Goal: Find specific page/section: Find specific page/section

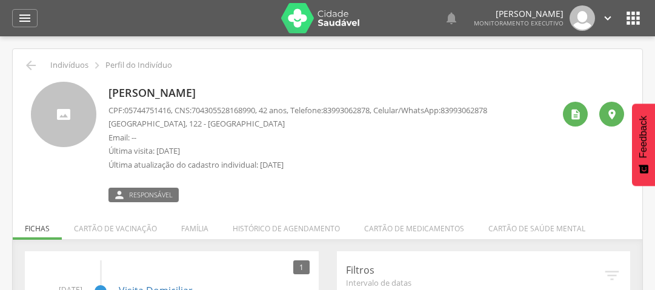
scroll to position [36, 0]
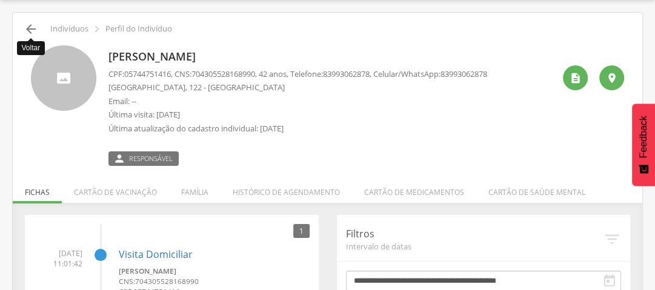
click at [26, 24] on icon "" at bounding box center [31, 29] width 15 height 15
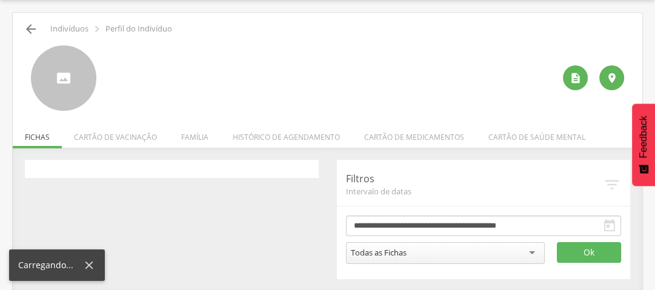
click at [24, 22] on div " Indivíduos  Perfil do Indivíduo   Fichas Cartão de vacinação Família Histó…" at bounding box center [328, 152] width 630 height 279
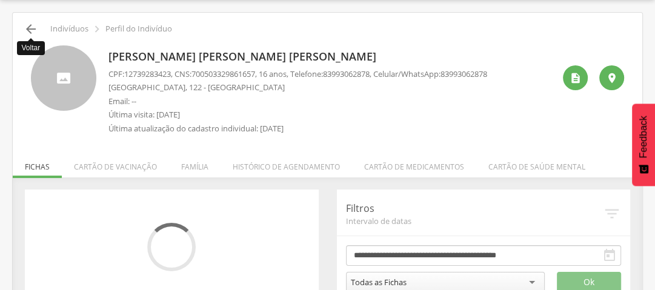
click at [29, 28] on icon "" at bounding box center [31, 29] width 15 height 15
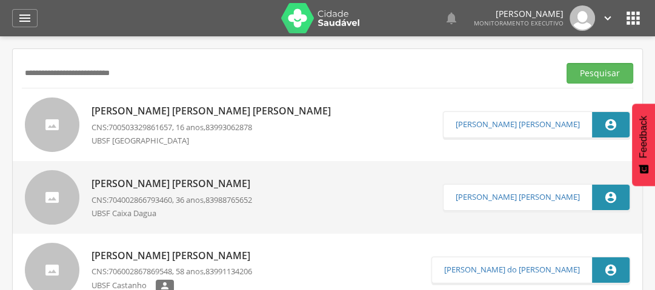
drag, startPoint x: 172, startPoint y: 62, endPoint x: 0, endPoint y: 82, distance: 173.2
click at [0, 82] on div " Supervisão  Distritos  Ubs Coordenador: - Queimadas / PB Intervalo de Tempo…" at bounding box center [327, 181] width 655 height 290
type input "**********"
click at [599, 70] on button "Pesquisar" at bounding box center [600, 73] width 67 height 21
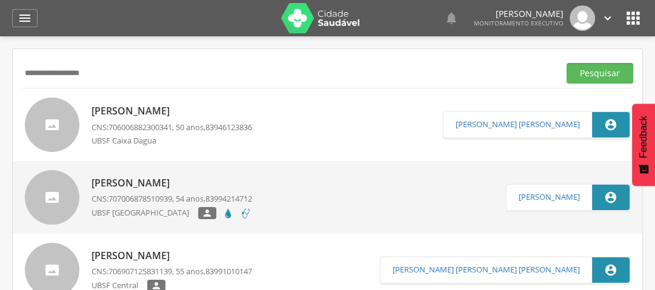
drag, startPoint x: 147, startPoint y: 114, endPoint x: 478, endPoint y: 111, distance: 331.0
click at [147, 114] on p "[PERSON_NAME]" at bounding box center [172, 111] width 161 height 14
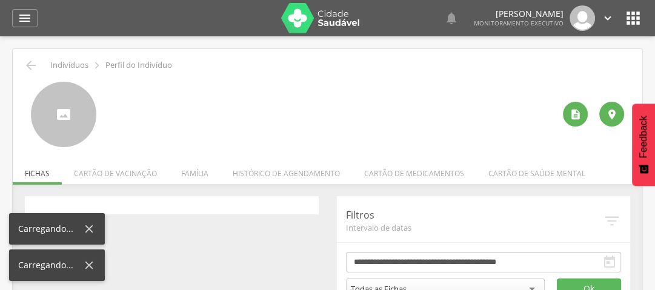
scroll to position [36, 0]
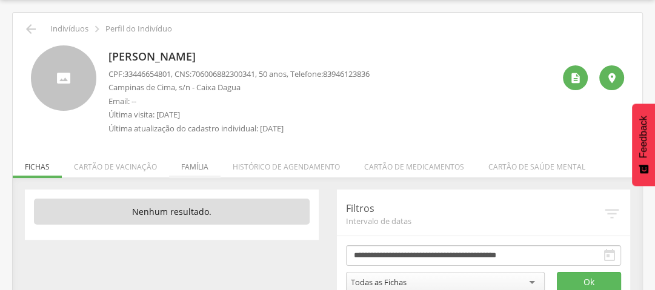
click at [179, 171] on li "Família" at bounding box center [195, 164] width 52 height 28
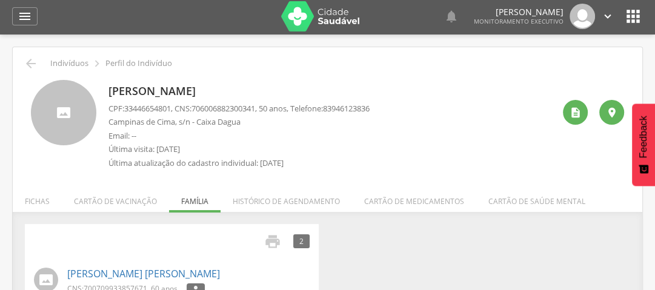
scroll to position [0, 0]
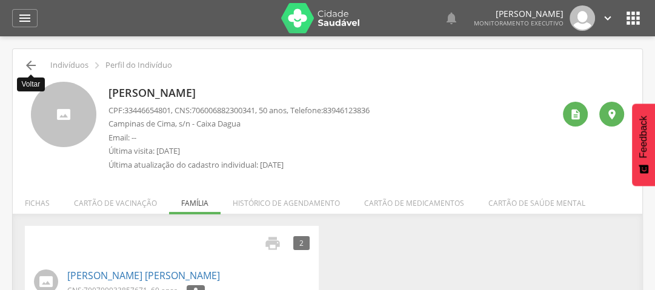
click at [24, 63] on icon "" at bounding box center [31, 65] width 15 height 15
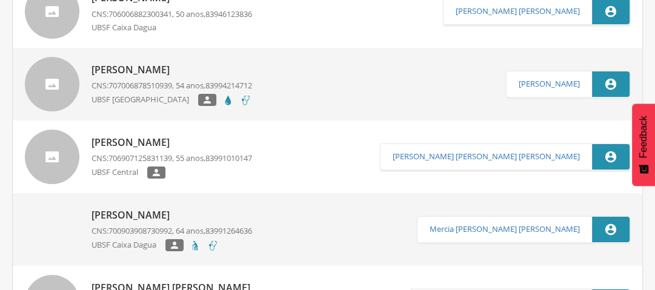
scroll to position [145, 0]
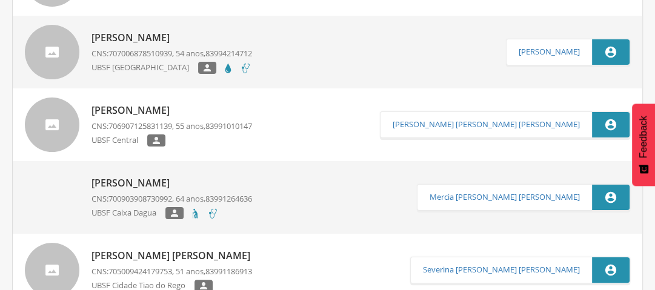
click at [145, 41] on p "[PERSON_NAME]" at bounding box center [172, 38] width 161 height 14
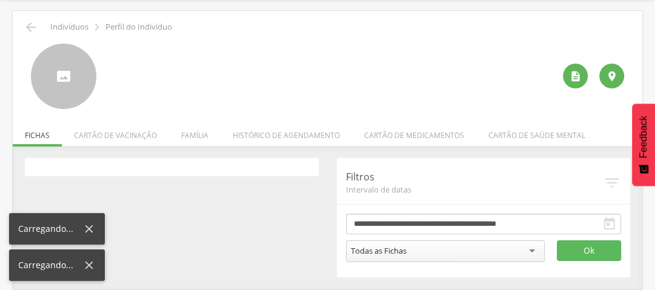
scroll to position [36, 0]
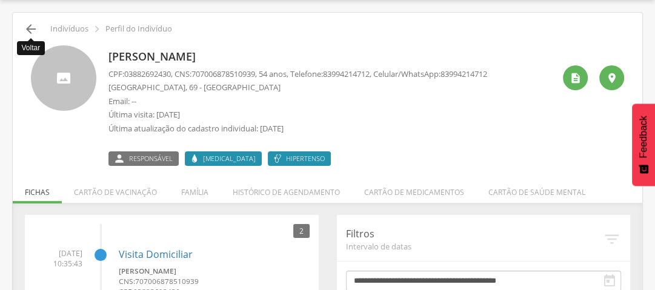
click at [30, 23] on icon "" at bounding box center [31, 29] width 15 height 15
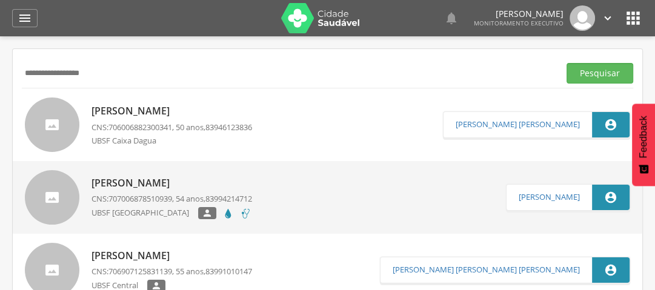
drag, startPoint x: 74, startPoint y: 72, endPoint x: 0, endPoint y: 72, distance: 74.0
click at [0, 72] on div " Supervisão  Distritos  Ubs Coordenador: - Queimadas / PB Intervalo de Tempo…" at bounding box center [327, 181] width 655 height 290
click at [600, 68] on button "Pesquisar" at bounding box center [600, 73] width 67 height 21
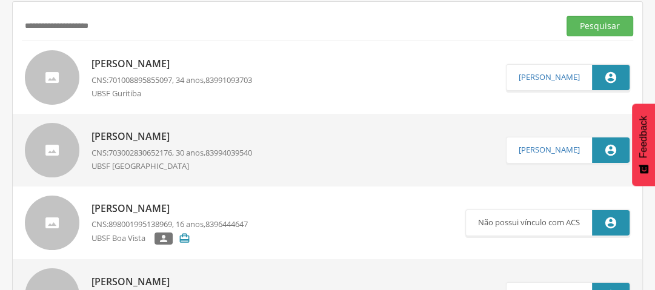
scroll to position [145, 0]
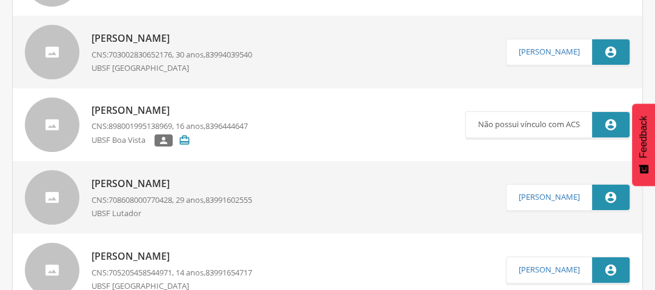
click at [202, 40] on p "[PERSON_NAME]" at bounding box center [172, 39] width 161 height 14
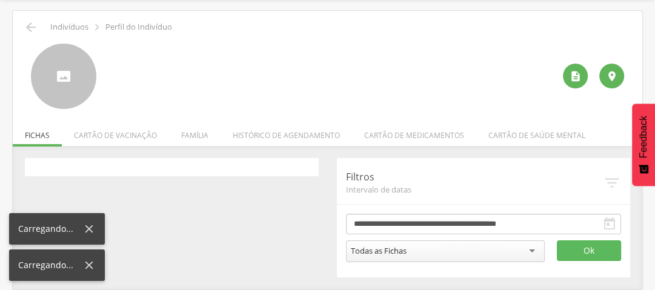
scroll to position [36, 0]
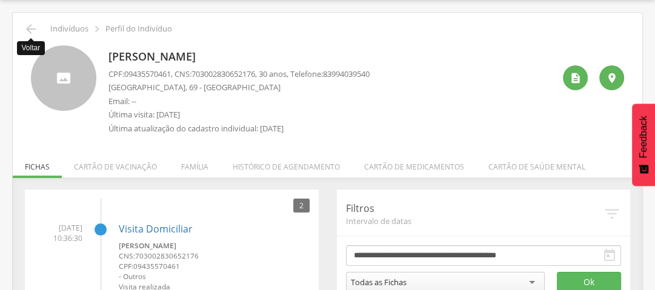
click at [28, 25] on icon "" at bounding box center [31, 29] width 15 height 15
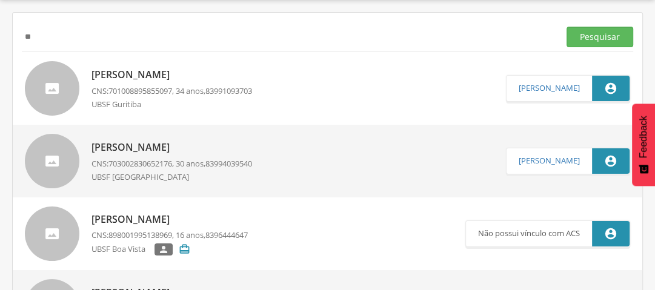
type input "*"
type input "**********"
click at [603, 33] on button "Pesquisar" at bounding box center [600, 37] width 67 height 21
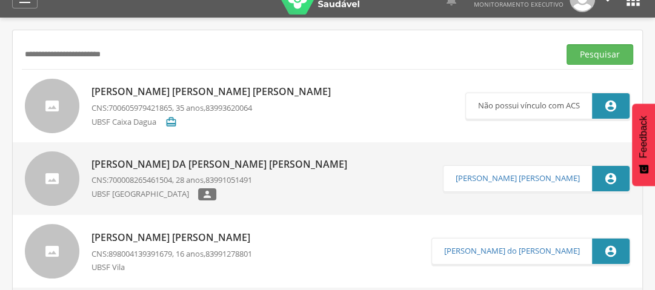
scroll to position [10, 0]
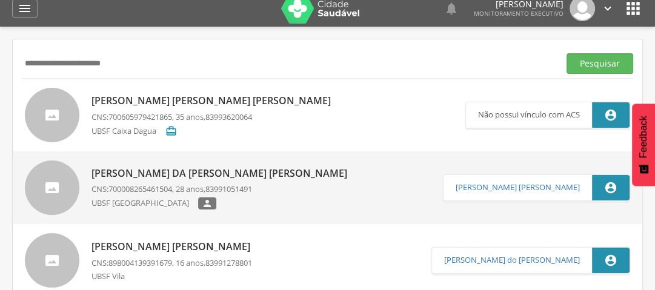
drag, startPoint x: 139, startPoint y: 34, endPoint x: 218, endPoint y: 48, distance: 80.0
click at [2, 10] on div " Dashboard Supervisão Produtividade Mapa da cidade Mapa de cobertura Ranking A…" at bounding box center [327, 135] width 655 height 290
click at [587, 61] on button "Pesquisar" at bounding box center [600, 63] width 67 height 21
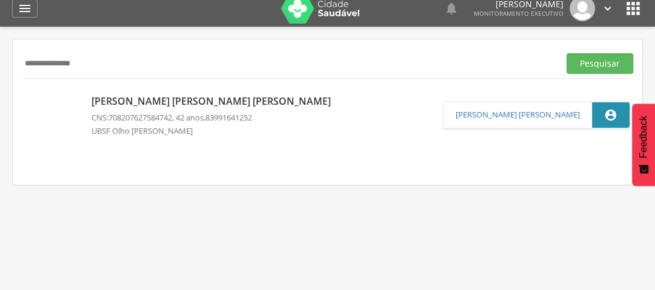
click at [187, 58] on input "**********" at bounding box center [288, 63] width 533 height 21
type input "*"
type input "**********"
click at [178, 43] on div "**********" at bounding box center [328, 111] width 630 height 145
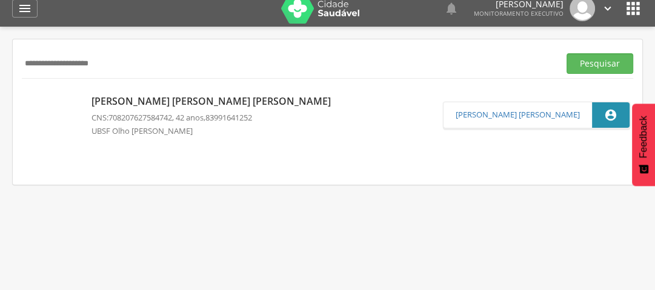
click at [181, 58] on input "**********" at bounding box center [288, 63] width 533 height 21
type input "**********"
click at [594, 66] on button "Pesquisar" at bounding box center [600, 63] width 67 height 21
